Goal: Information Seeking & Learning: Learn about a topic

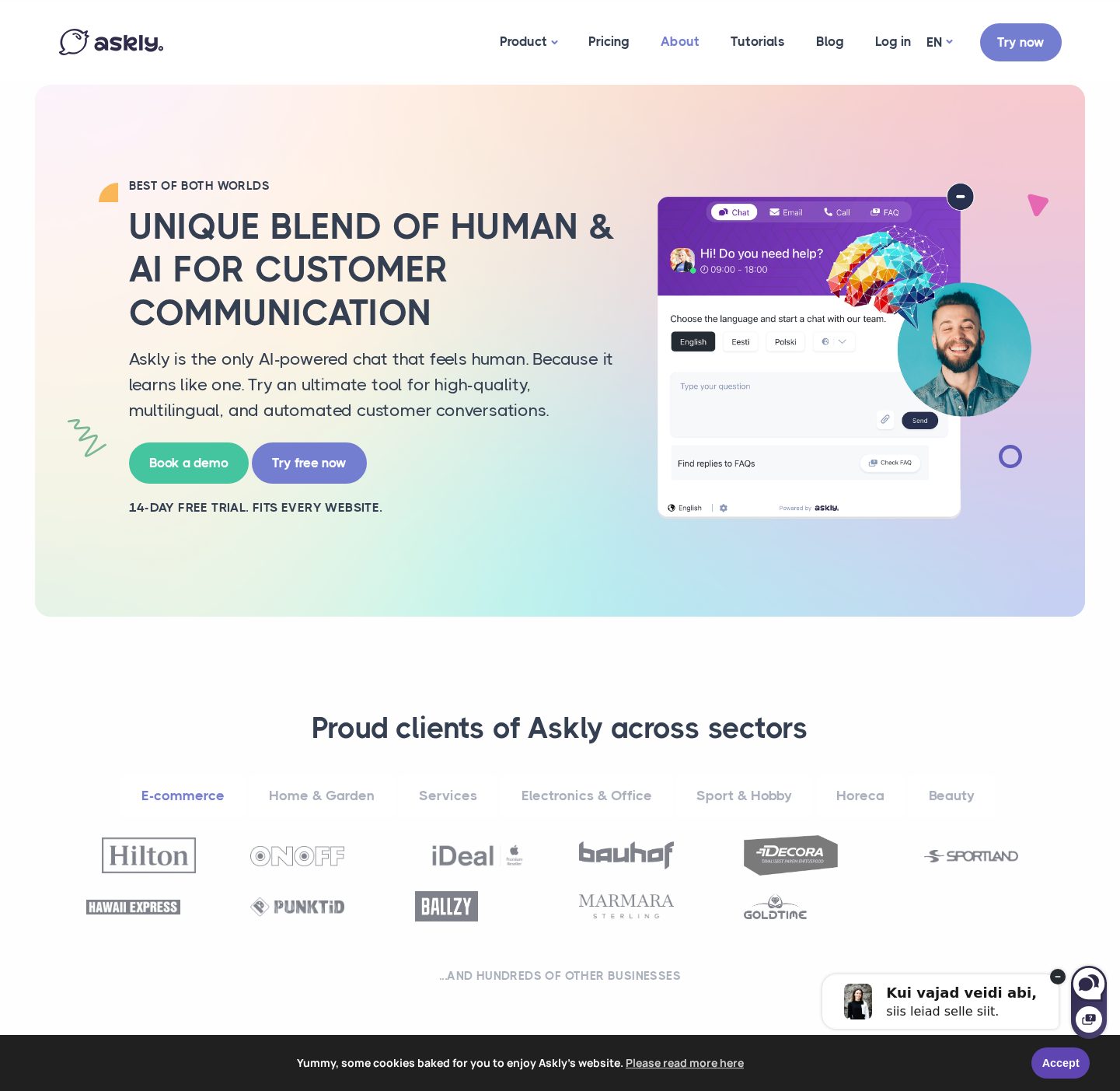
click at [674, 40] on link "About" at bounding box center [680, 41] width 70 height 75
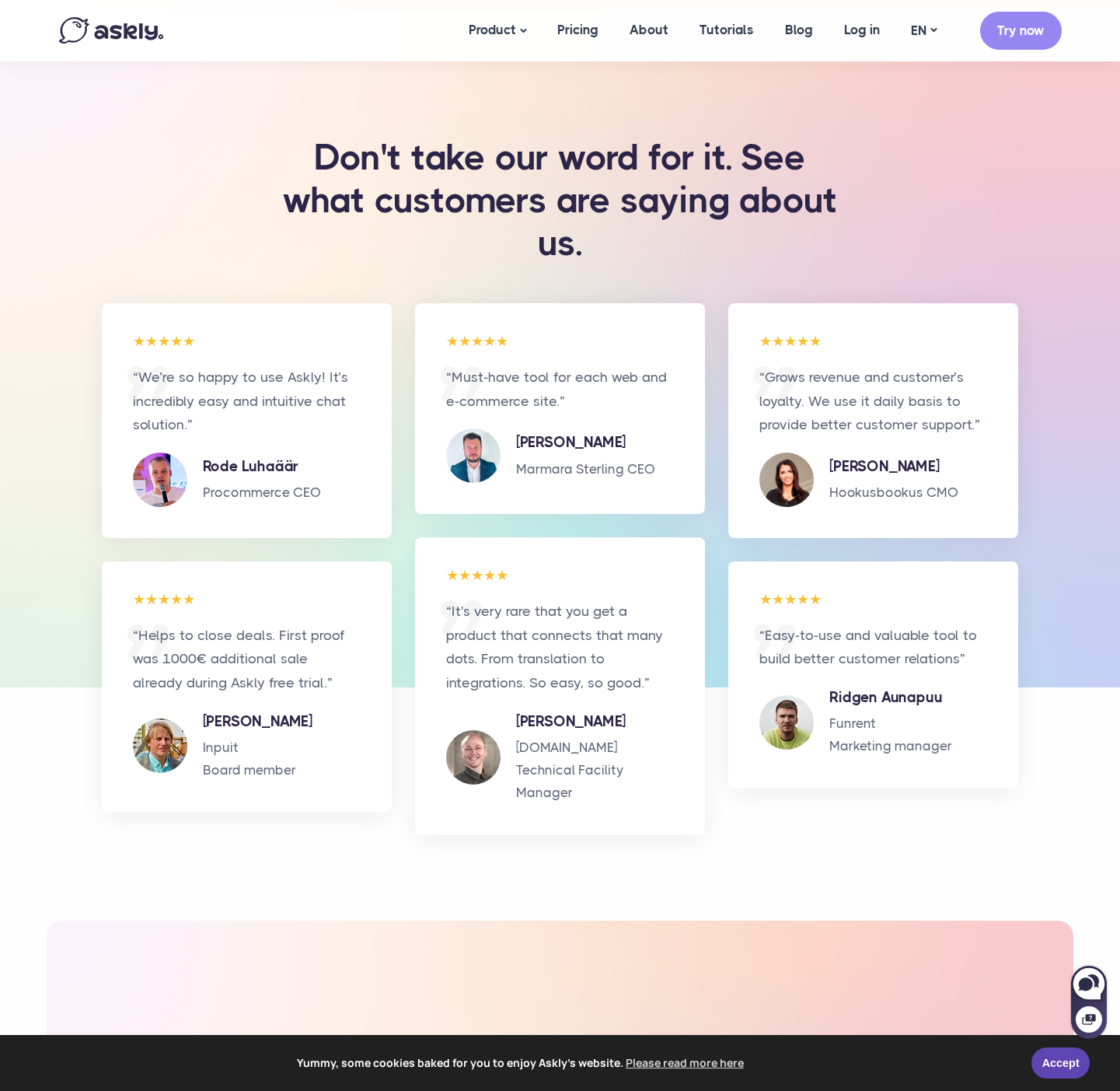
scroll to position [2490, 0]
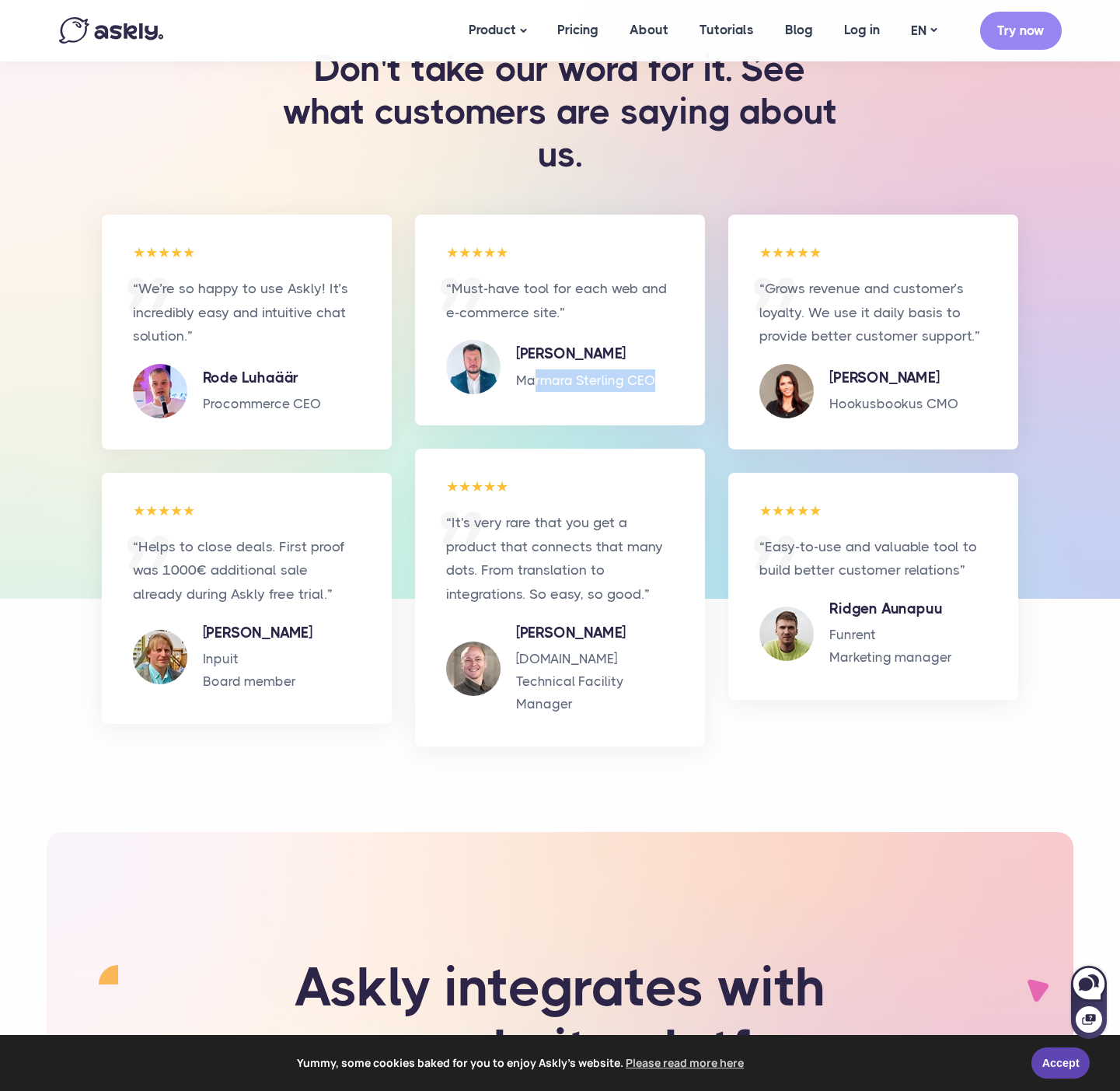
drag, startPoint x: 532, startPoint y: 377, endPoint x: 653, endPoint y: 380, distance: 121.0
click at [686, 381] on div "“Must-have tool for each web and e-commerce site.” [PERSON_NAME] CEO" at bounding box center [560, 319] width 290 height 210
click at [653, 380] on p "Marmara Sterling CEO" at bounding box center [585, 380] width 139 height 22
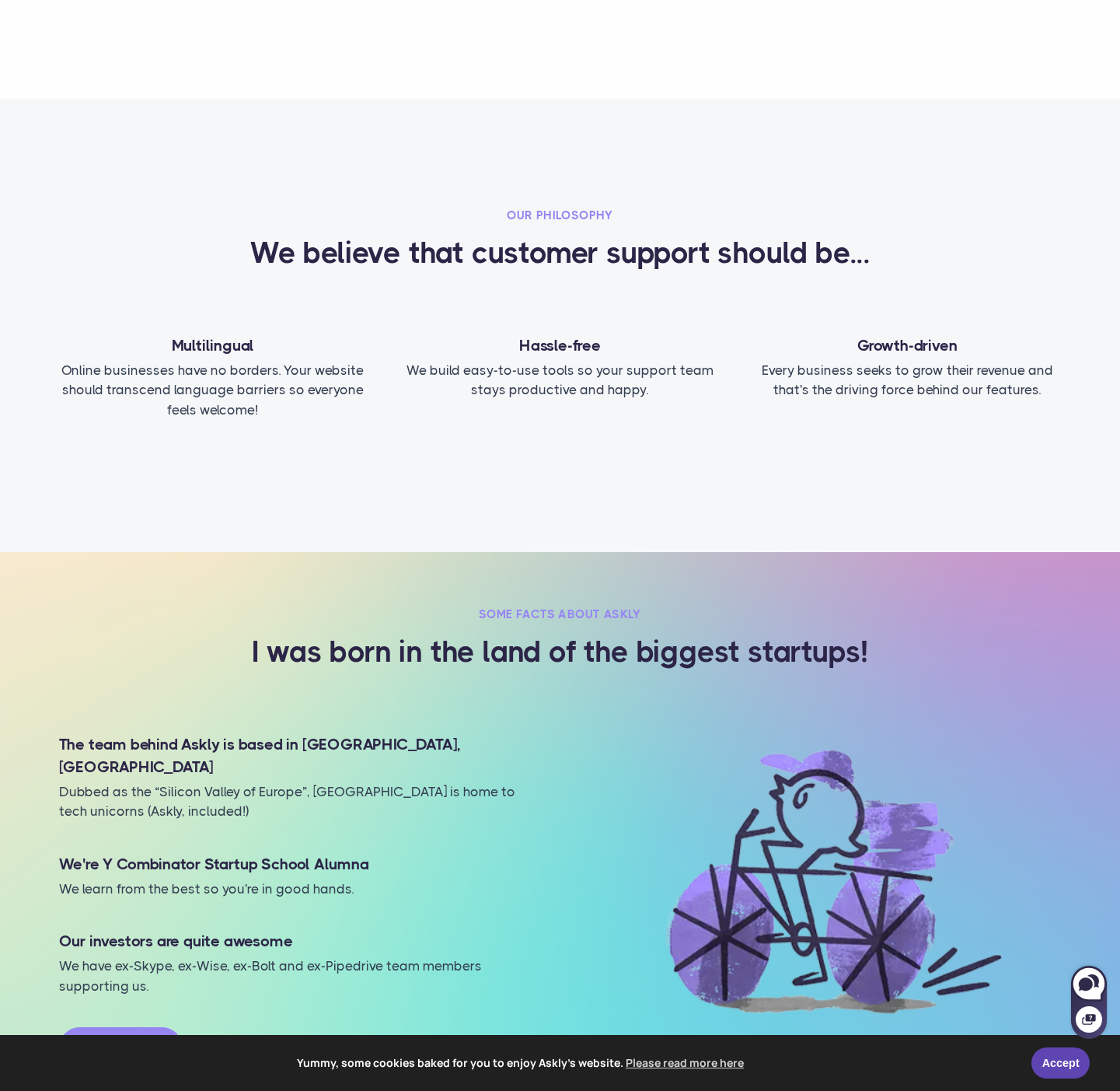
scroll to position [0, 0]
